Goal: Task Accomplishment & Management: Manage account settings

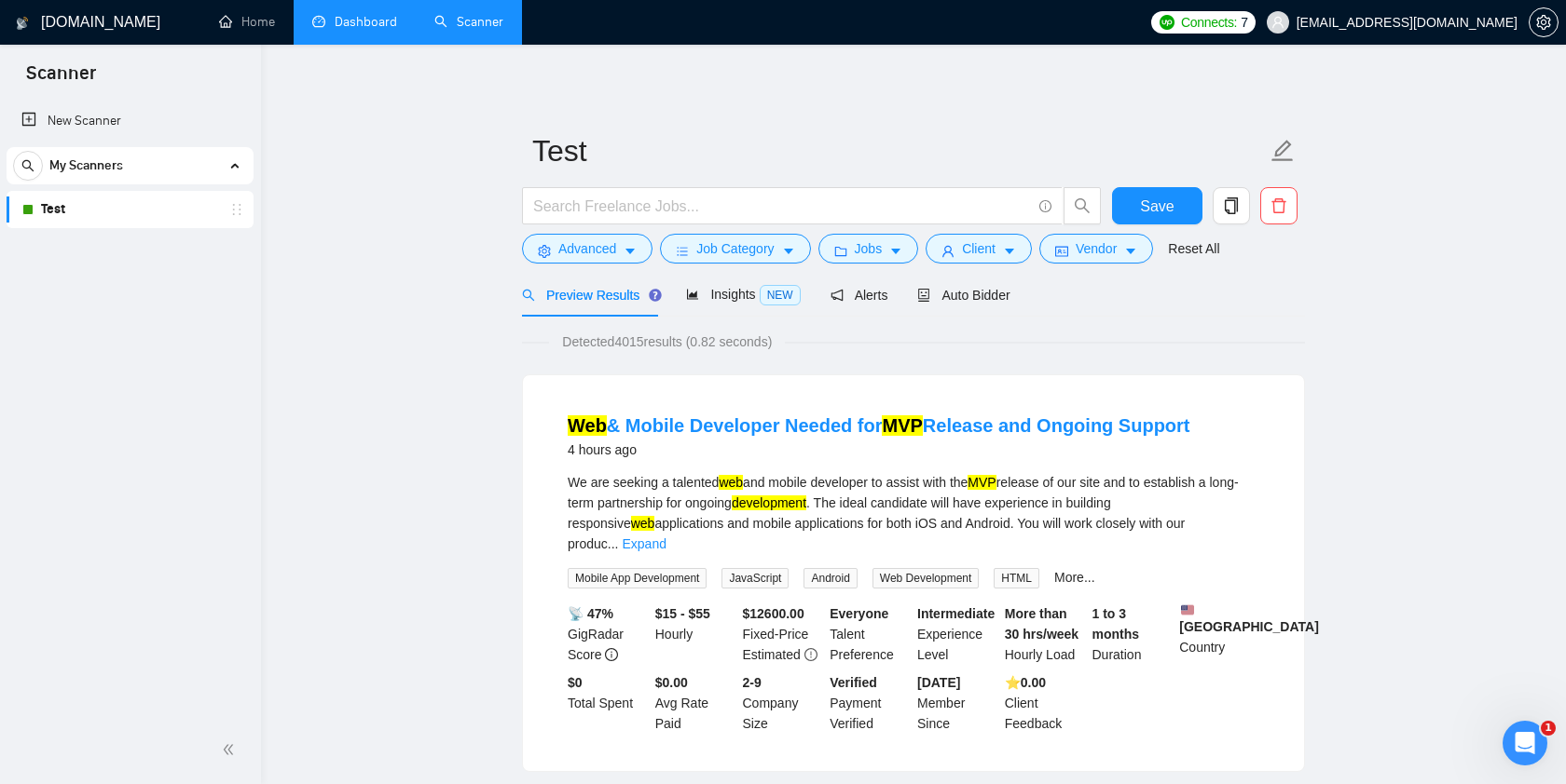
click at [352, 23] on link "Dashboard" at bounding box center [354, 22] width 85 height 16
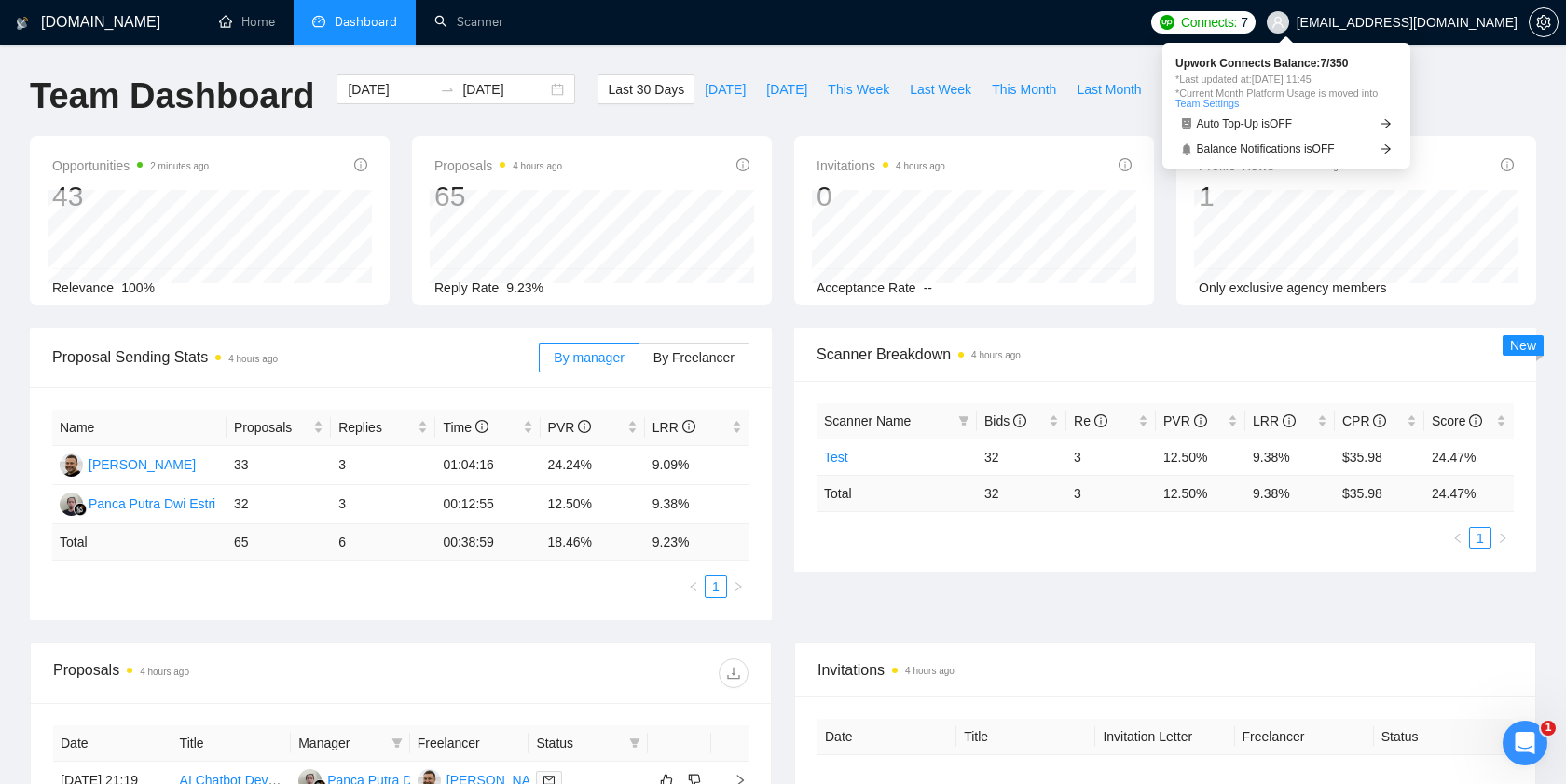
click at [1237, 24] on span "Connects:" at bounding box center [1209, 23] width 56 height 21
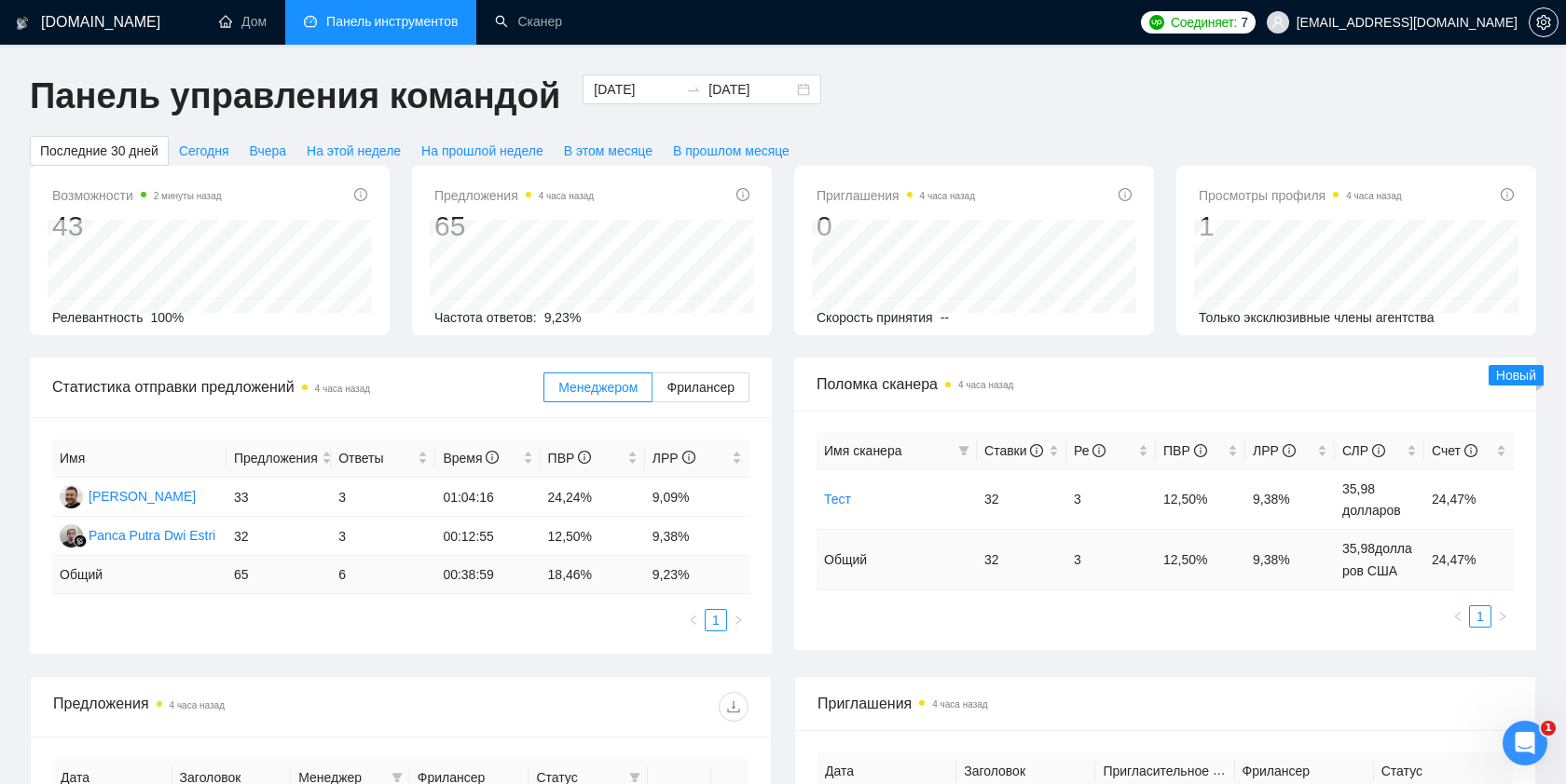
click at [1397, 119] on div "Панель управления командой [DATE] [DATE] Последние 30 дней Сегодня Вчера На это…" at bounding box center [783, 121] width 1529 height 91
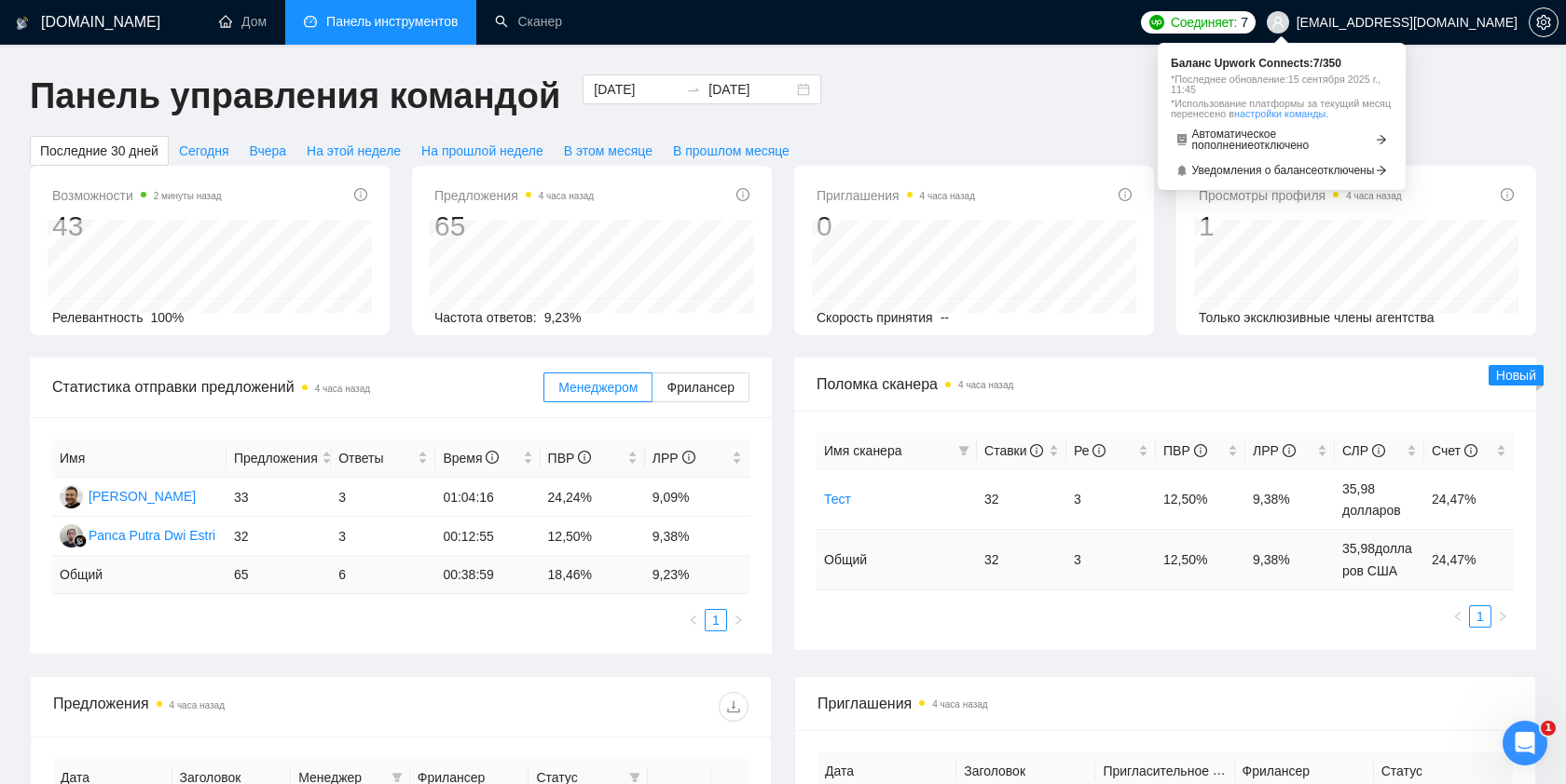
click at [1289, 84] on font "*Последнее обновление:" at bounding box center [1230, 80] width 118 height 11
click at [1308, 61] on font "Баланс Upwork Connects:" at bounding box center [1242, 64] width 142 height 13
click at [1279, 177] on span "Уведомления о балансе отключены" at bounding box center [1283, 171] width 182 height 11
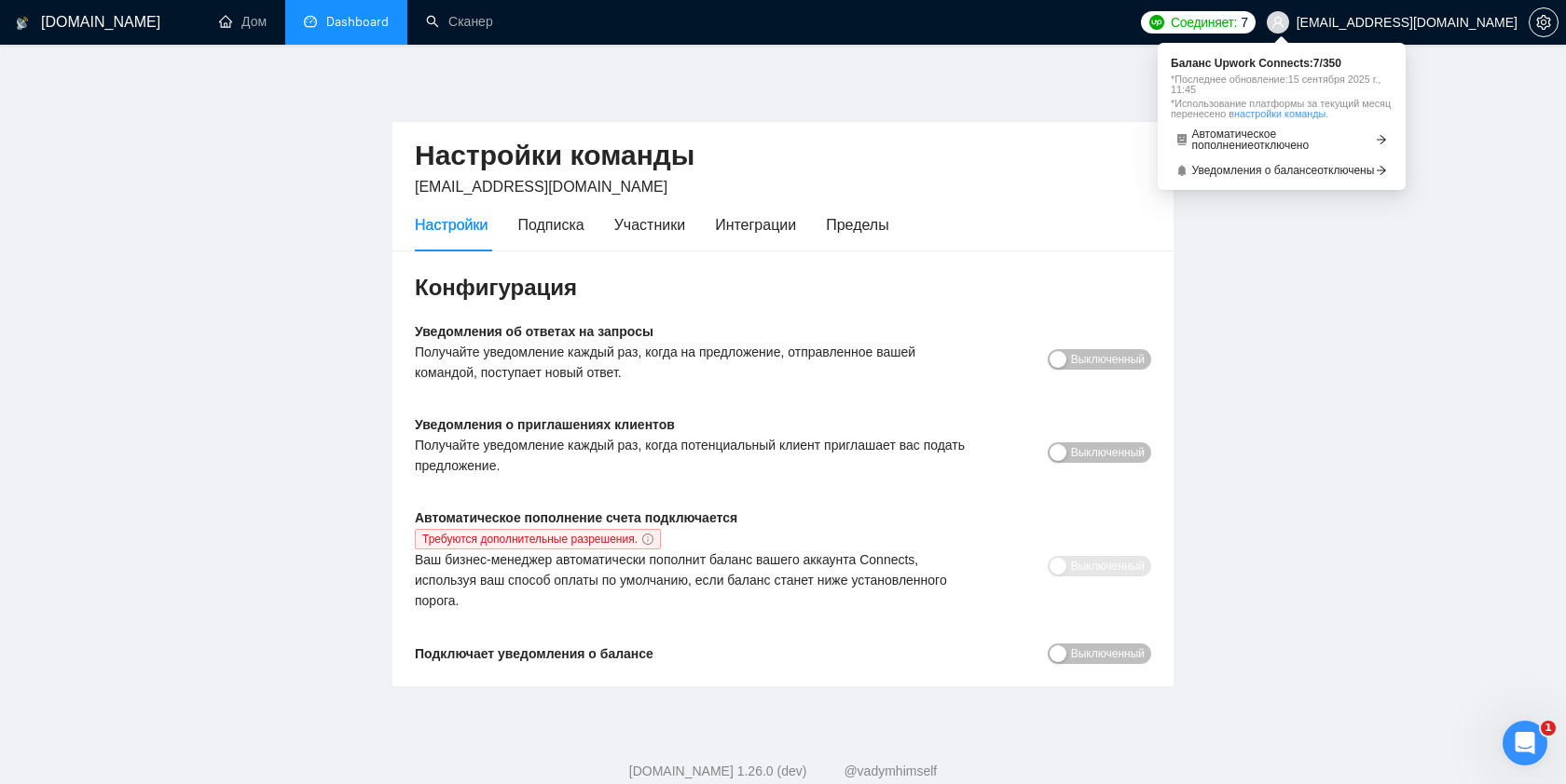
click at [1279, 71] on div "Баланс Upwork Connects: 7 / 350 *Последнее обновление: 15 сентября 2025 г., 11:…" at bounding box center [1282, 88] width 222 height 61
click at [1237, 26] on font "Соединяет:" at bounding box center [1204, 23] width 66 height 15
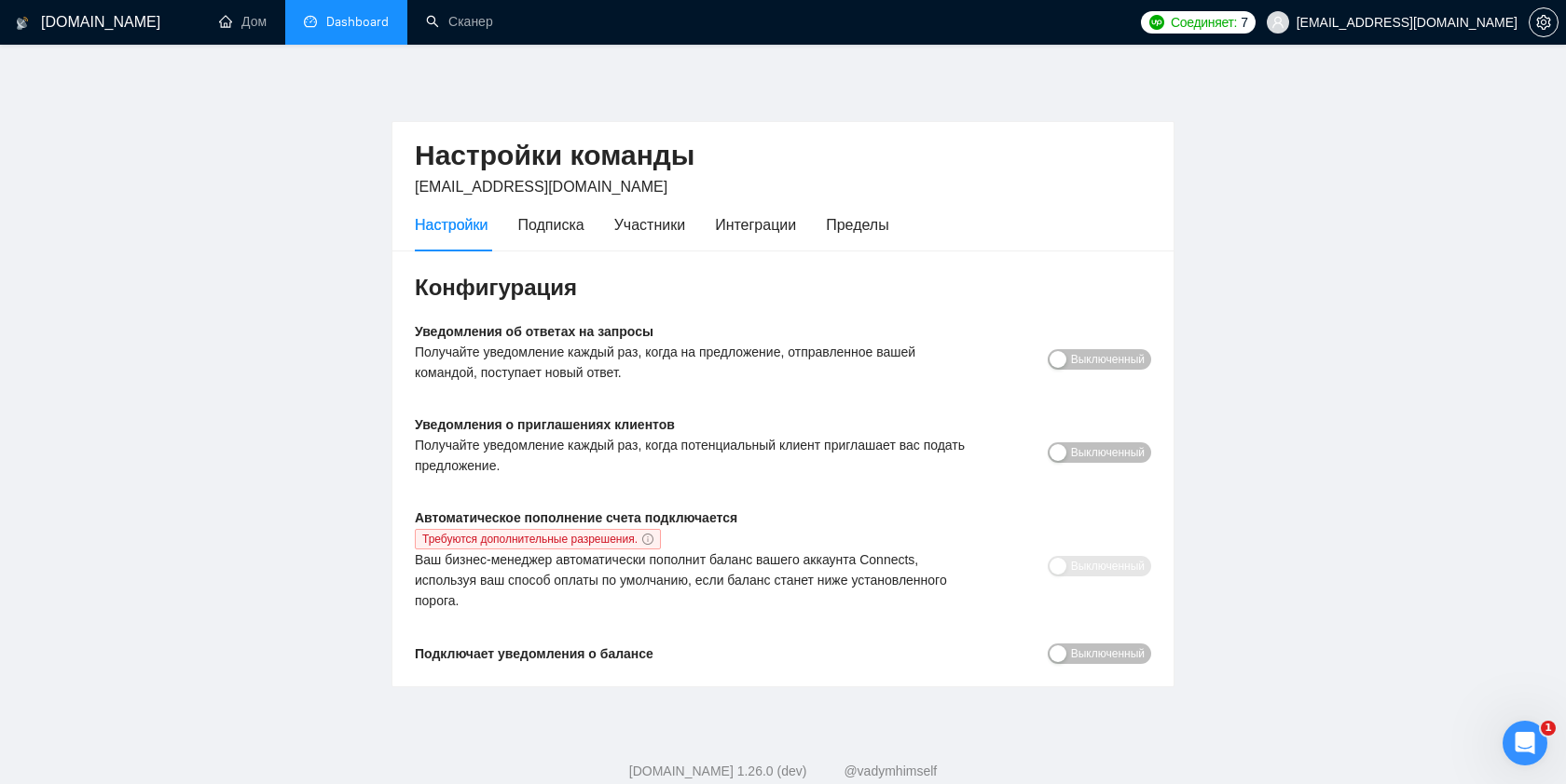
click at [318, 26] on link "Dashboard" at bounding box center [346, 22] width 85 height 16
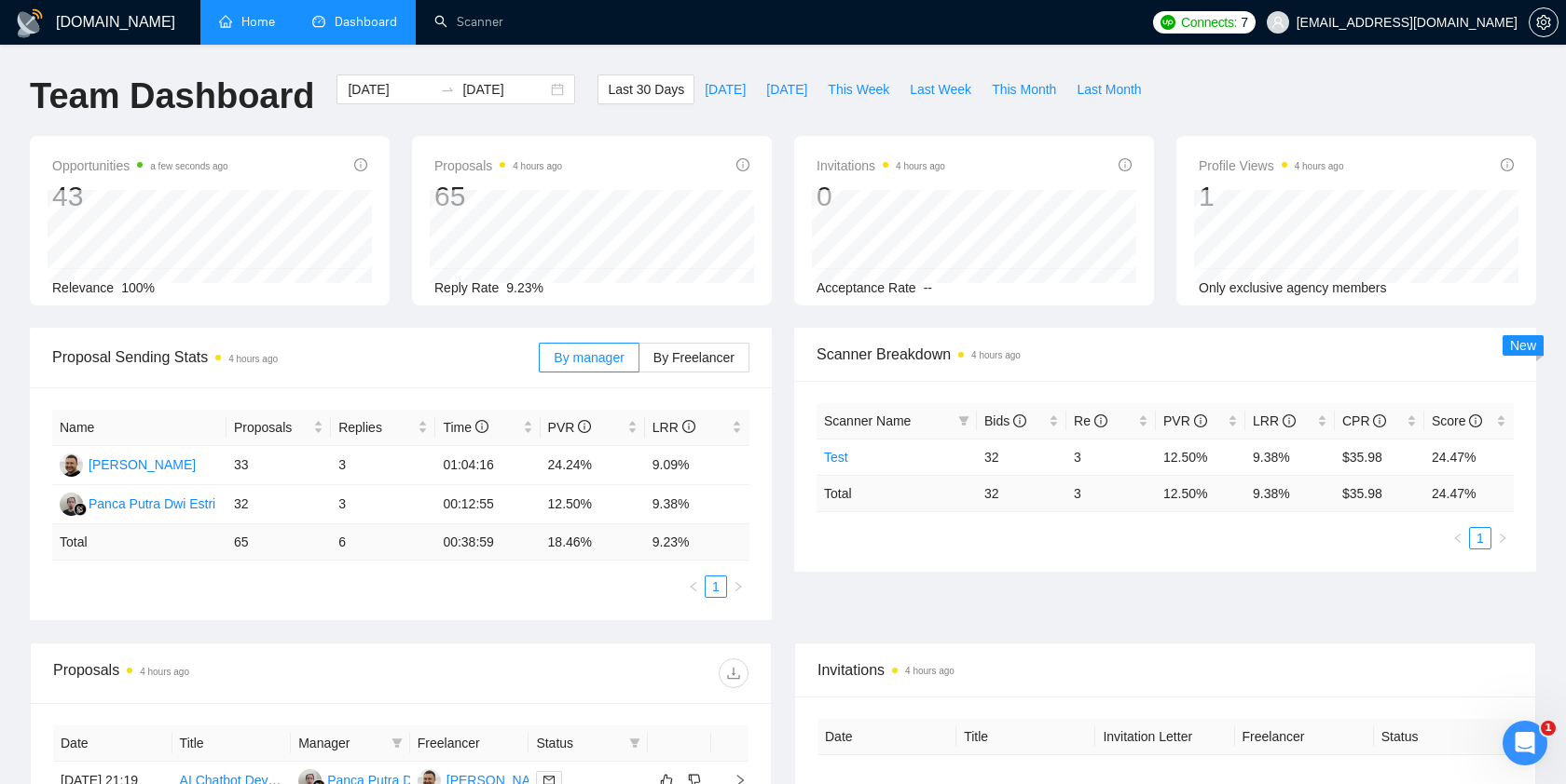
click at [235, 15] on link "Home" at bounding box center [247, 22] width 56 height 16
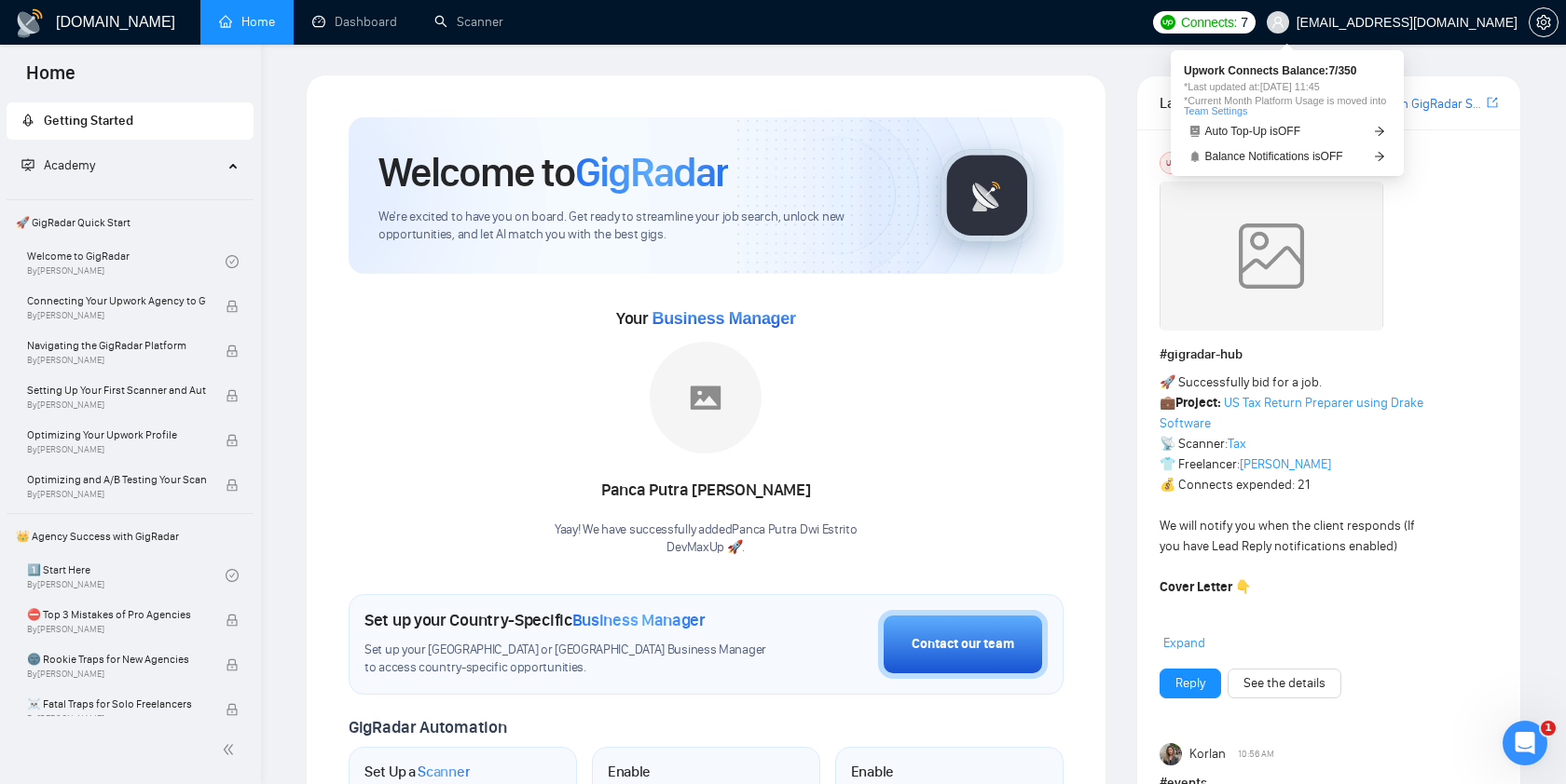
click at [1237, 25] on span "Connects:" at bounding box center [1209, 23] width 56 height 21
click at [1280, 75] on span "Upwork Connects Balance: 7 / 350" at bounding box center [1288, 71] width 207 height 11
click at [1333, 82] on span "*Last updated at: 15 Sep 2025 11:45" at bounding box center [1288, 86] width 207 height 10
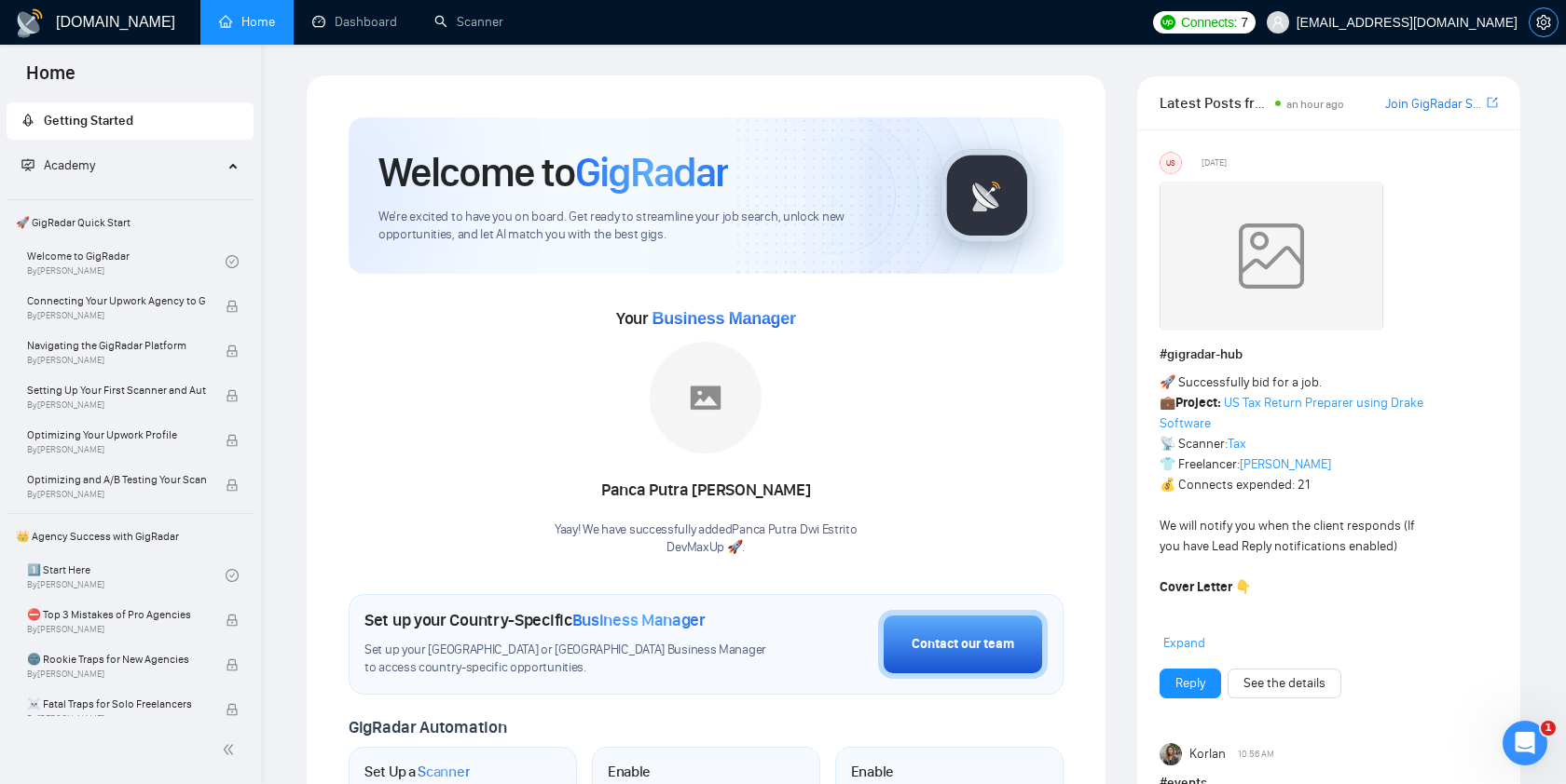
click at [1542, 26] on icon "setting" at bounding box center [1544, 23] width 15 height 15
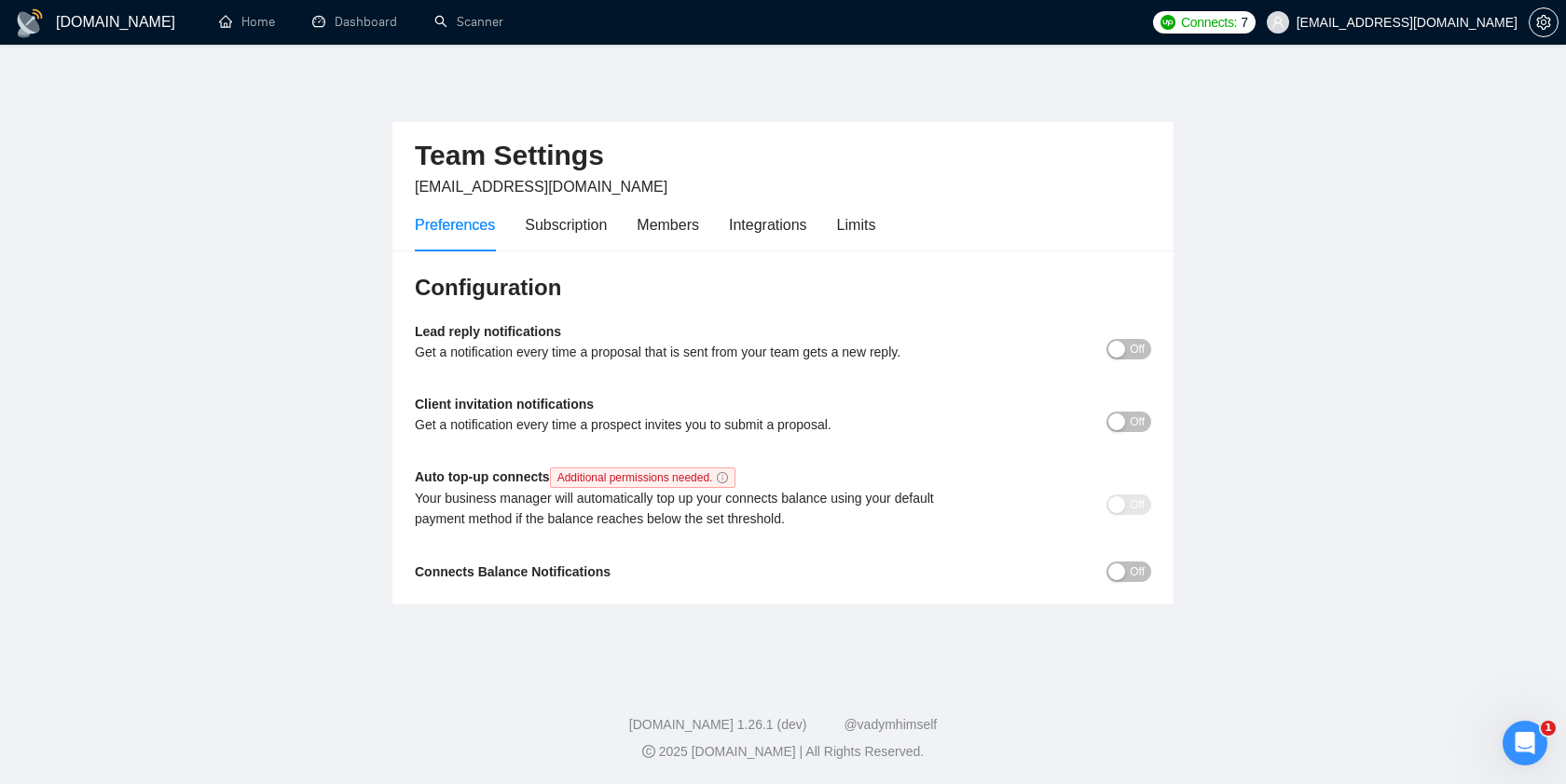
click at [1433, 138] on main "Team Settings devmaxup@gmail.com Preferences Subscription Members Integrations …" at bounding box center [783, 358] width 1506 height 567
click at [1106, 92] on div "Team Settings devmaxup@gmail.com Preferences Subscription Members Integrations …" at bounding box center [783, 340] width 783 height 531
click at [366, 21] on link "Dashboard" at bounding box center [354, 22] width 85 height 16
